Goal: Information Seeking & Learning: Learn about a topic

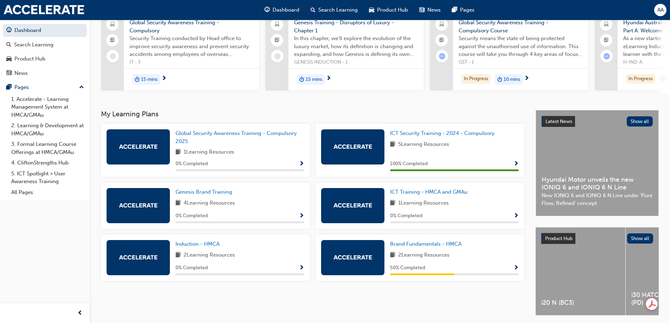
scroll to position [70, 0]
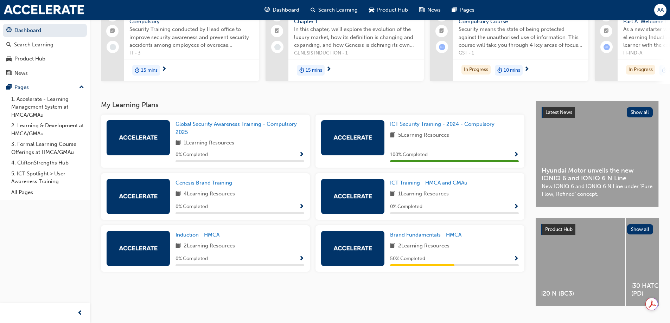
click at [406, 198] on span "1 Learning Resources" at bounding box center [423, 194] width 51 height 9
click at [417, 208] on span "0 % Completed" at bounding box center [406, 207] width 32 height 8
click at [517, 210] on span "Show Progress" at bounding box center [515, 207] width 5 height 6
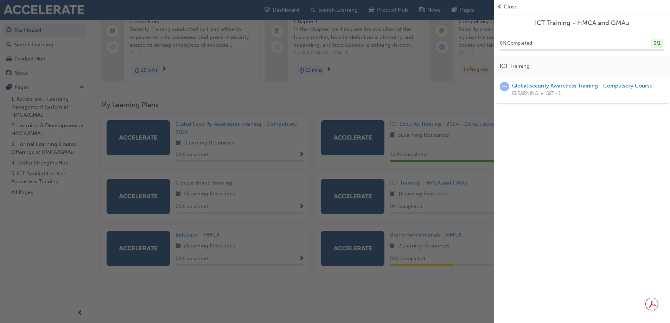
click at [601, 85] on link "Global Security Awareness Training - Compulsory Course" at bounding box center [582, 86] width 140 height 6
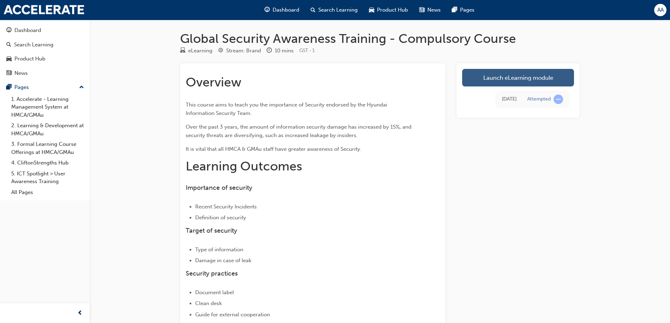
click at [549, 82] on link "Launch eLearning module" at bounding box center [518, 78] width 112 height 18
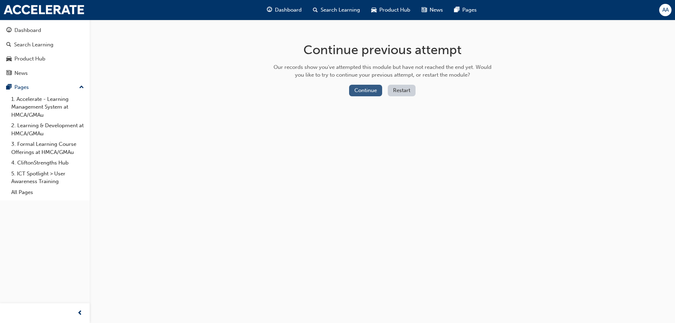
click at [370, 91] on button "Continue" at bounding box center [365, 91] width 33 height 12
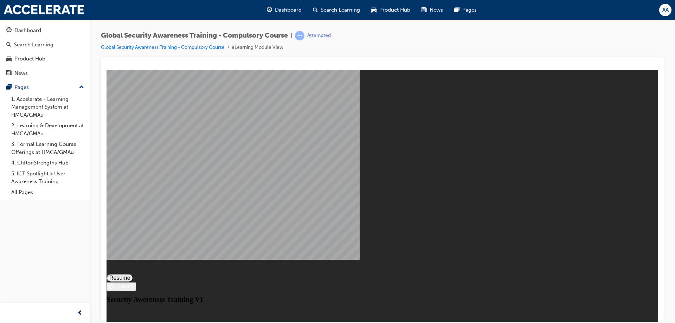
click at [133, 274] on button "Resume" at bounding box center [120, 278] width 27 height 8
